Goal: Information Seeking & Learning: Understand process/instructions

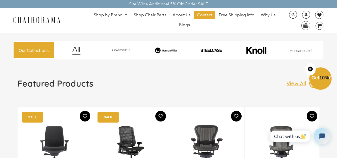
click at [75, 49] on div at bounding box center [76, 50] width 43 height 18
click at [259, 12] on link "Why Us" at bounding box center [268, 15] width 20 height 9
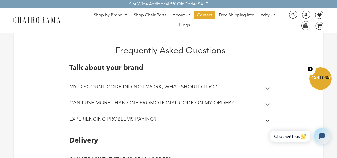
click at [124, 157] on h2 "CAN I TRACK THE STATUS OF MY ORDER?" at bounding box center [120, 159] width 102 height 6
click at [316, 11] on link at bounding box center [319, 15] width 8 height 8
